Goal: Entertainment & Leisure: Consume media (video, audio)

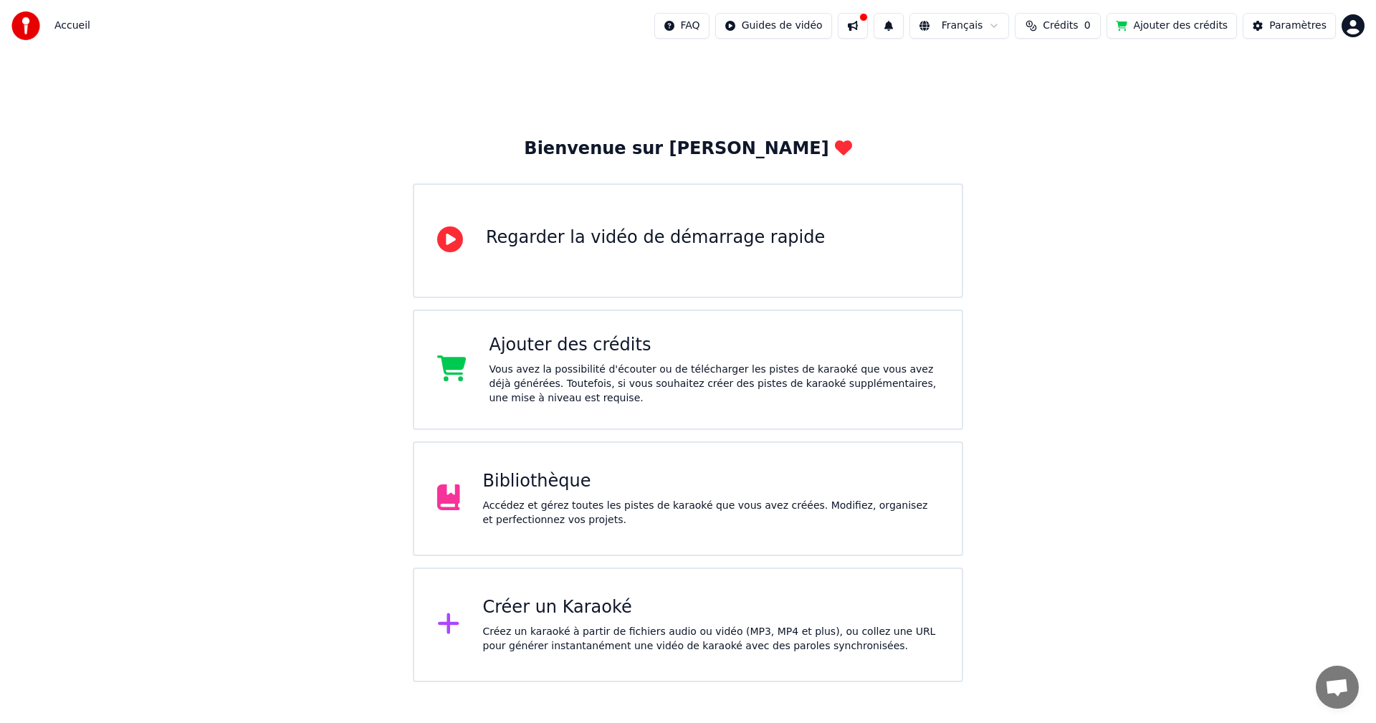
click at [500, 481] on div "Bibliothèque" at bounding box center [711, 481] width 457 height 23
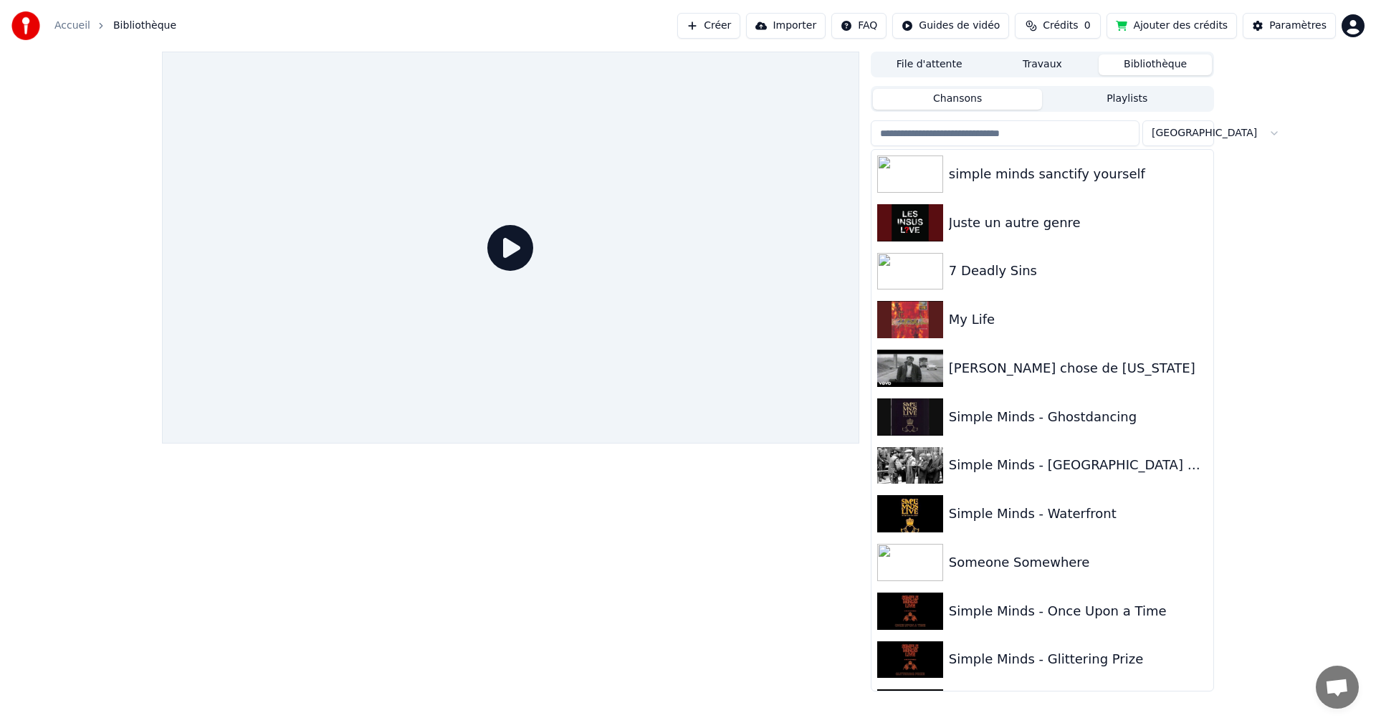
click at [1117, 95] on button "Playlists" at bounding box center [1127, 99] width 170 height 21
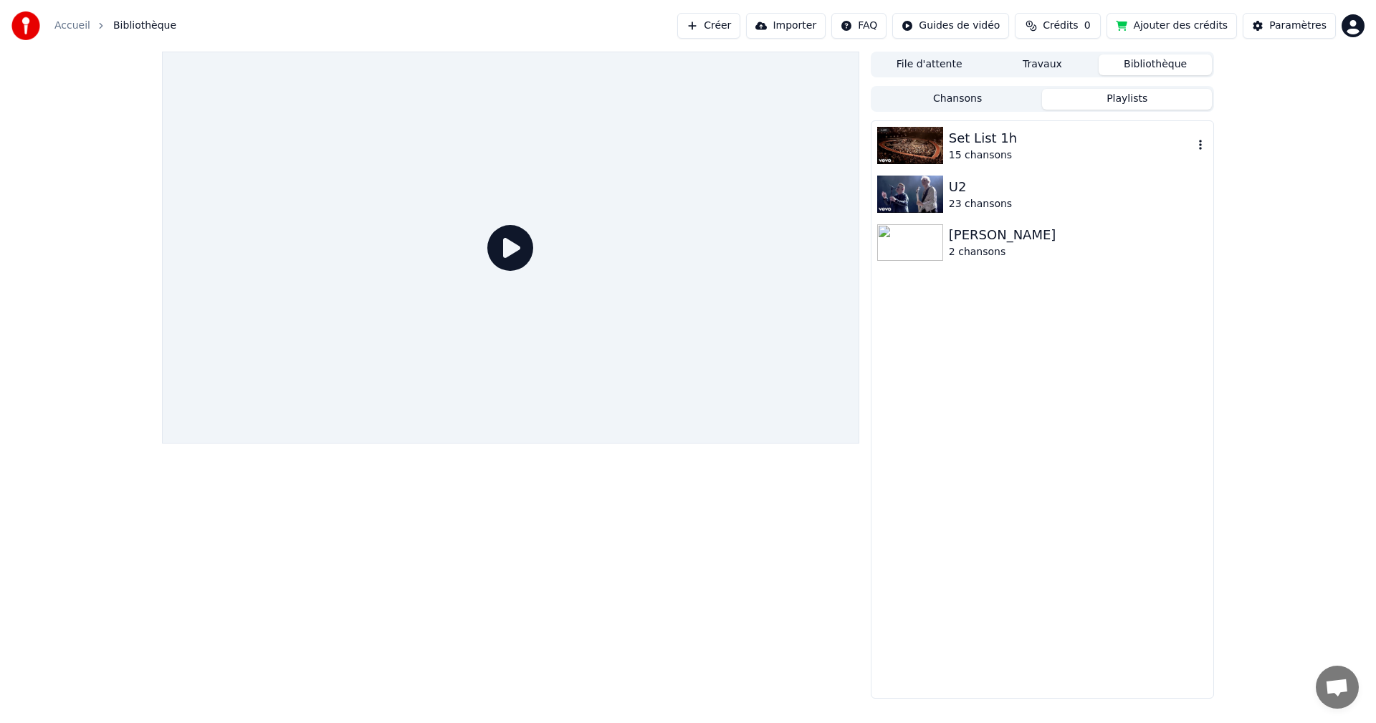
click at [892, 144] on img at bounding box center [910, 145] width 66 height 37
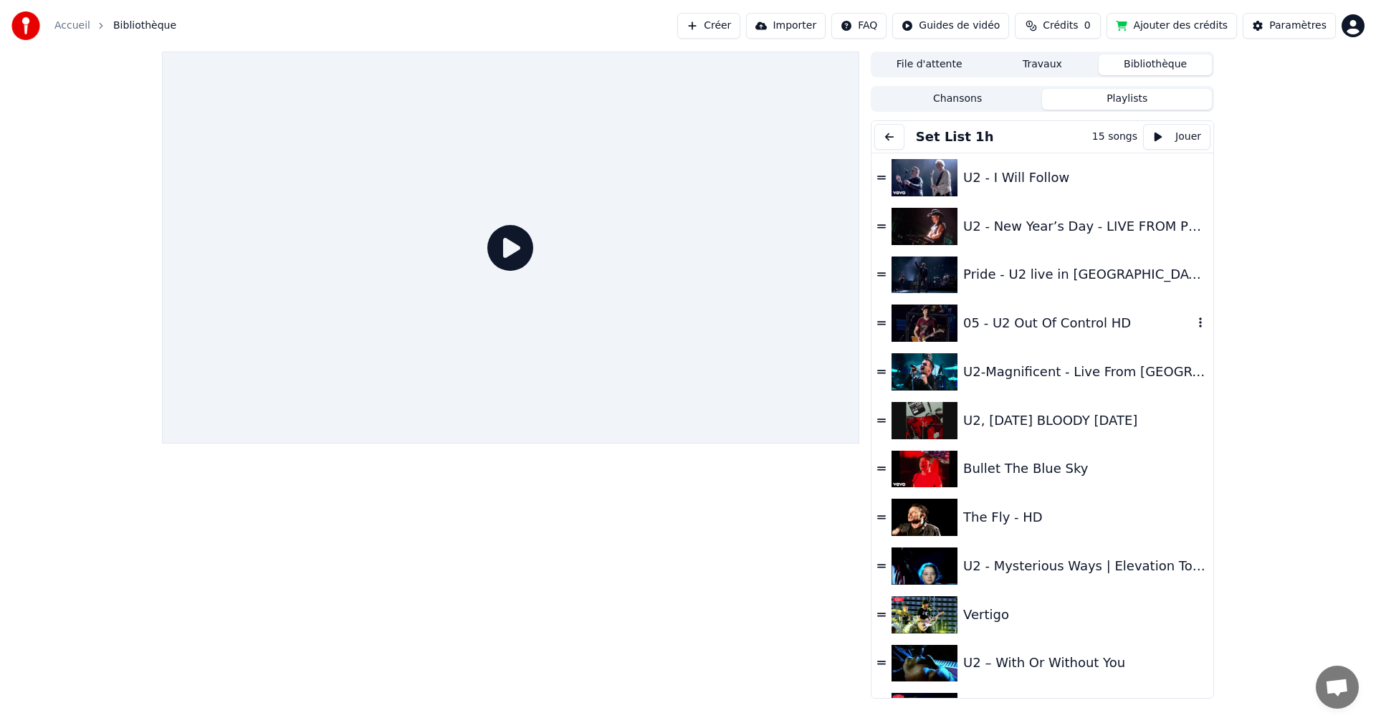
click at [933, 325] on img at bounding box center [925, 323] width 66 height 37
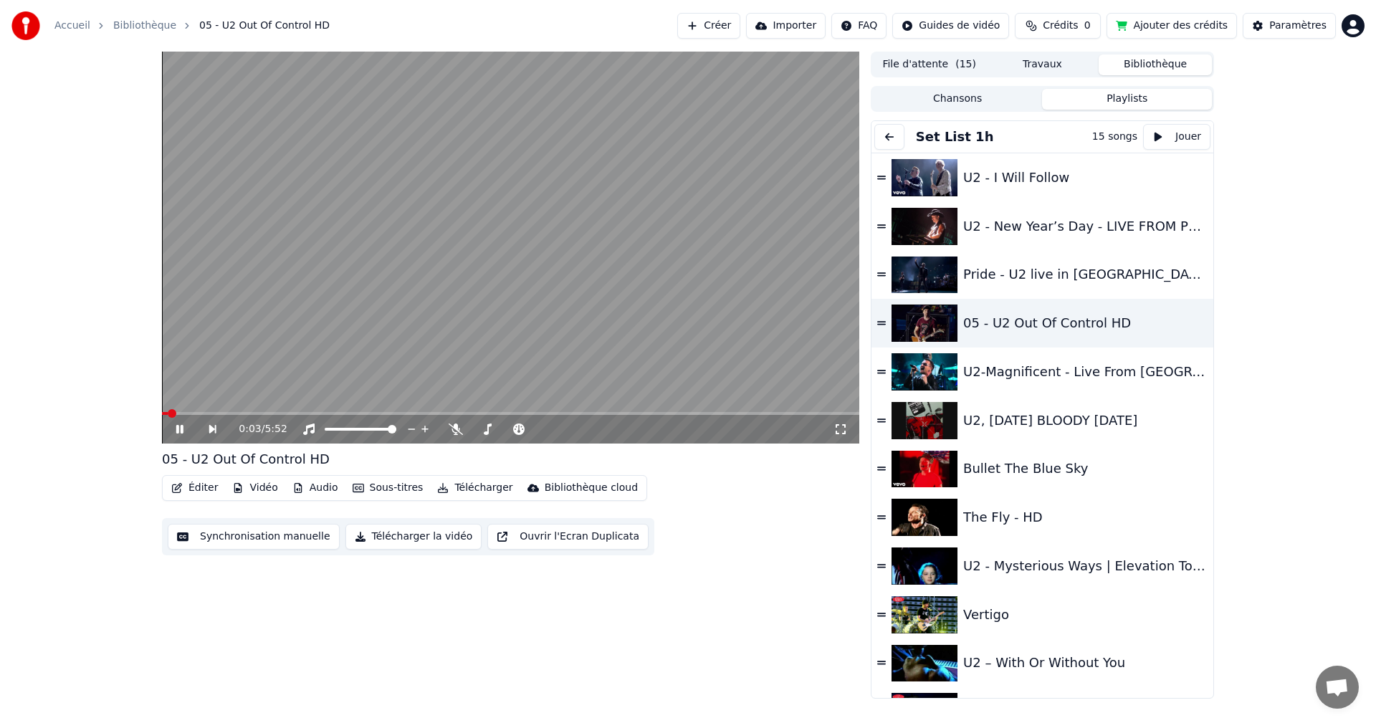
click at [587, 433] on div "0:03 / 5:52" at bounding box center [536, 429] width 595 height 14
click at [538, 426] on div at bounding box center [552, 429] width 115 height 14
click at [527, 429] on span at bounding box center [529, 429] width 9 height 9
click at [213, 434] on icon at bounding box center [222, 429] width 33 height 11
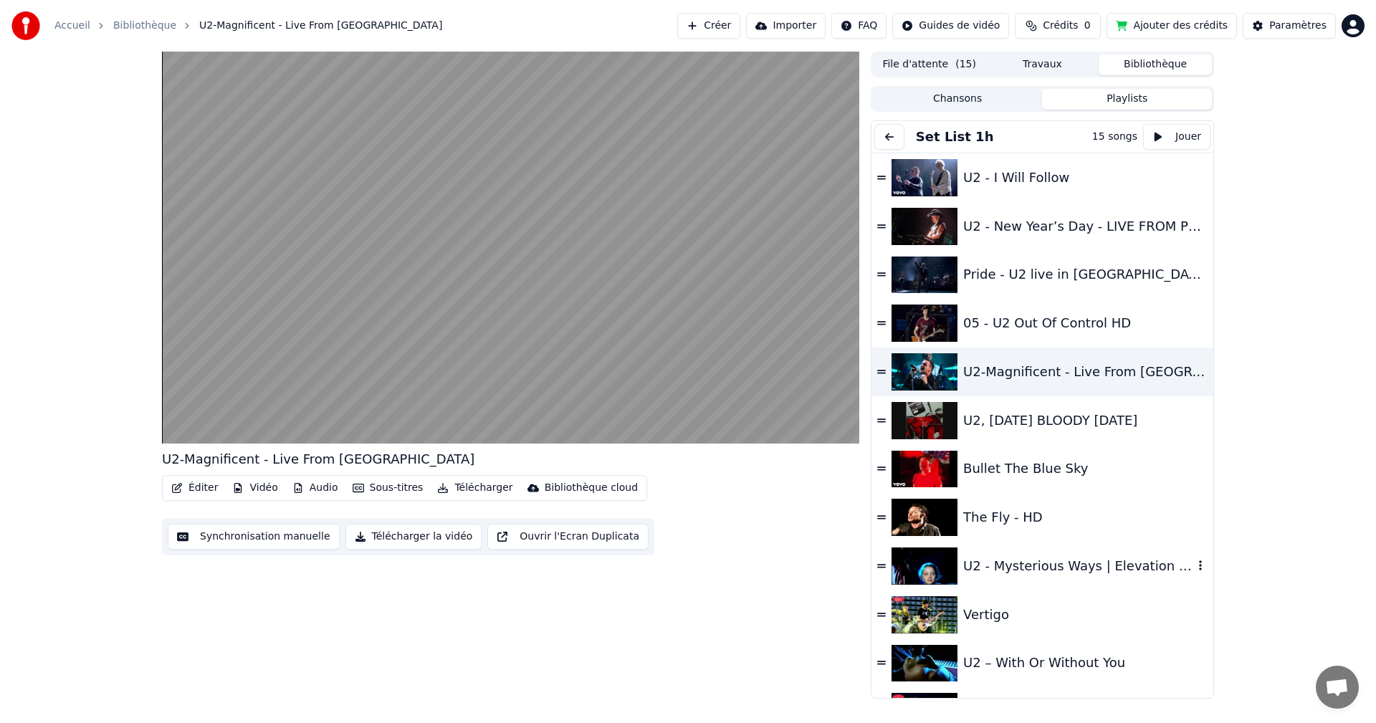
click at [937, 558] on img at bounding box center [925, 566] width 66 height 37
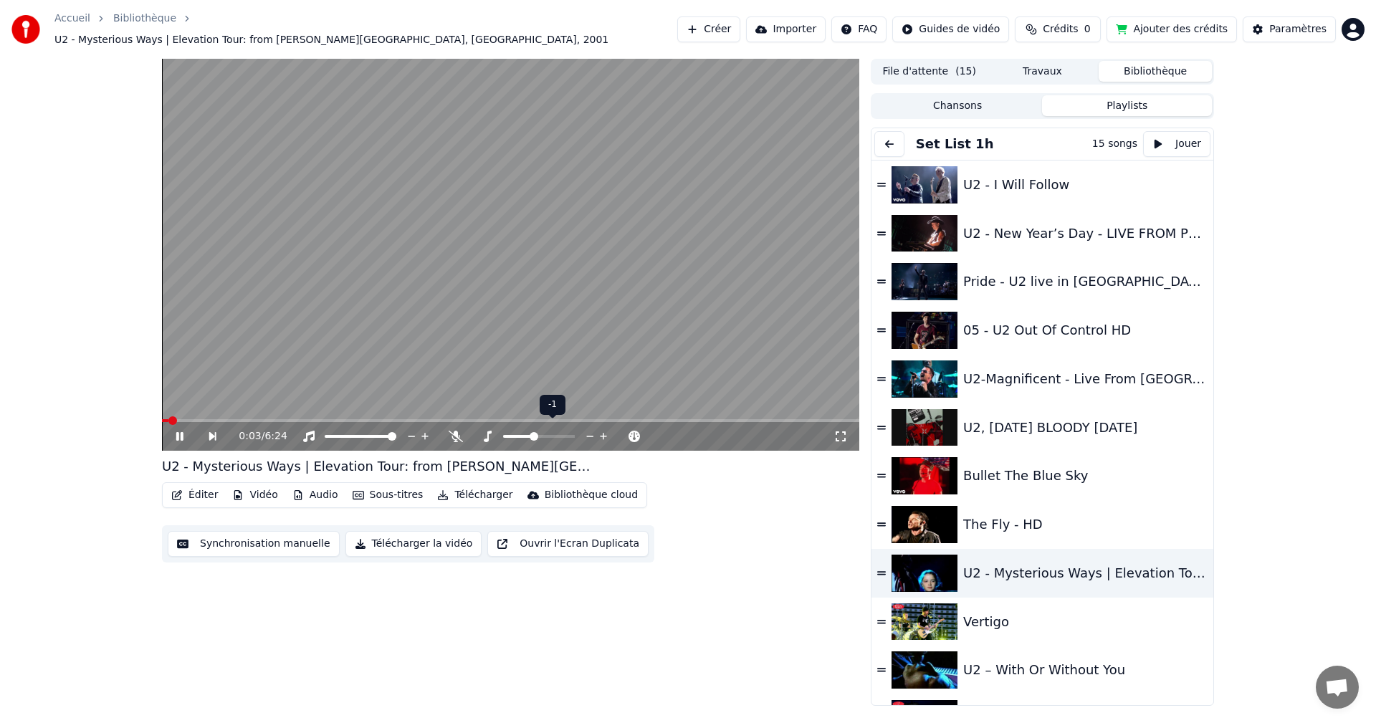
click at [531, 432] on span at bounding box center [534, 436] width 9 height 9
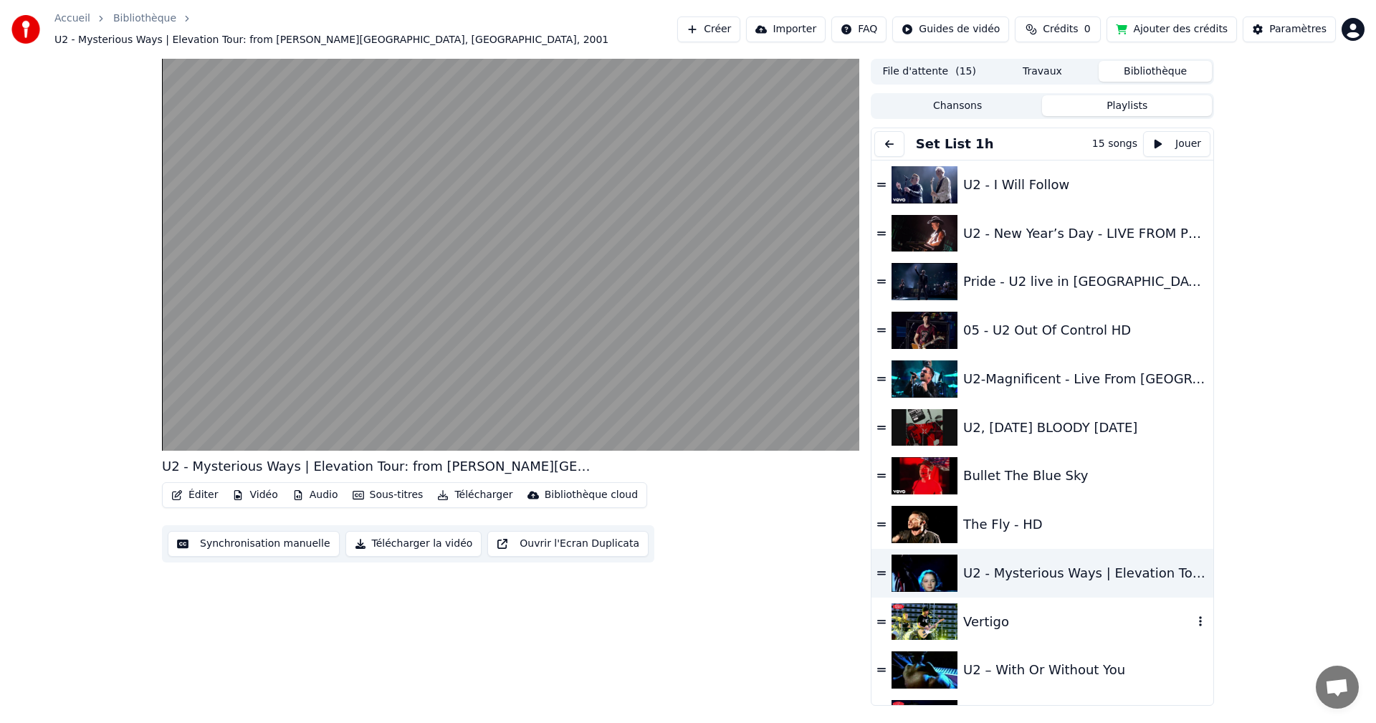
click at [915, 610] on img at bounding box center [925, 621] width 66 height 37
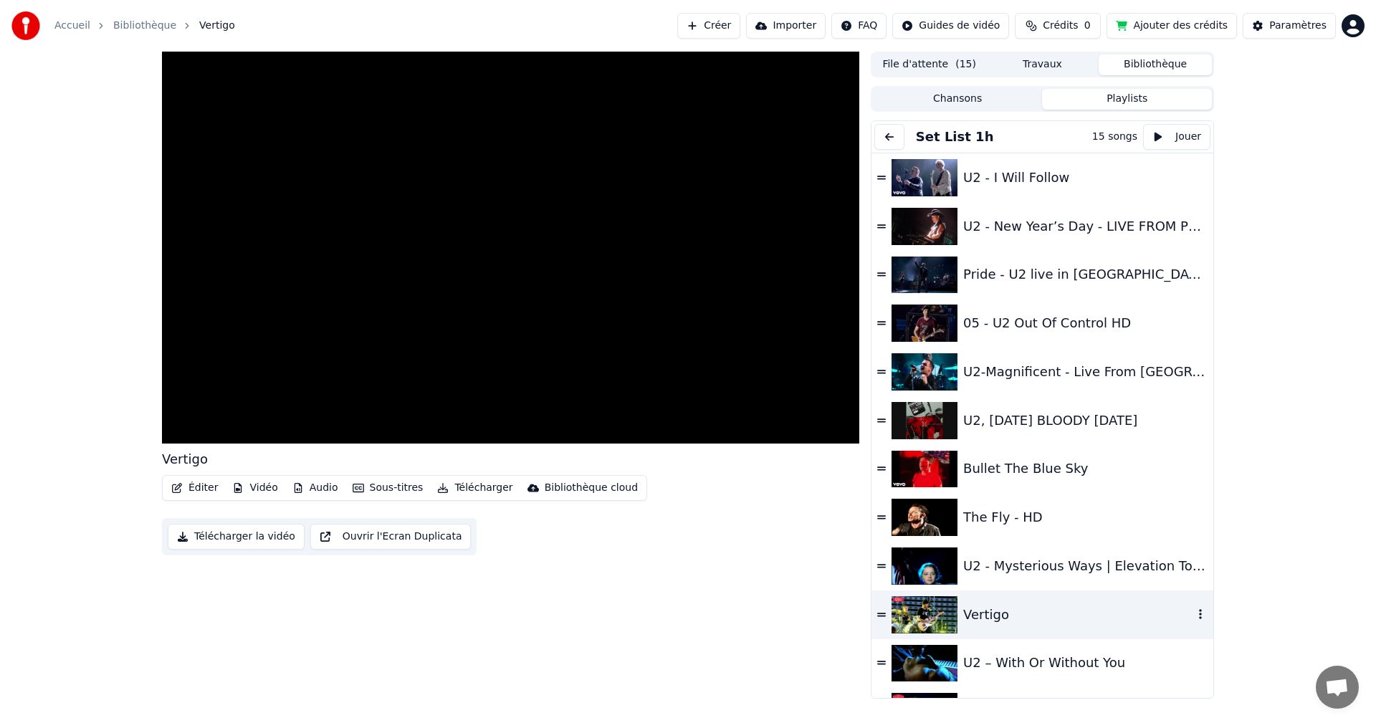
click at [914, 610] on img at bounding box center [925, 614] width 66 height 37
